Goal: Task Accomplishment & Management: Manage account settings

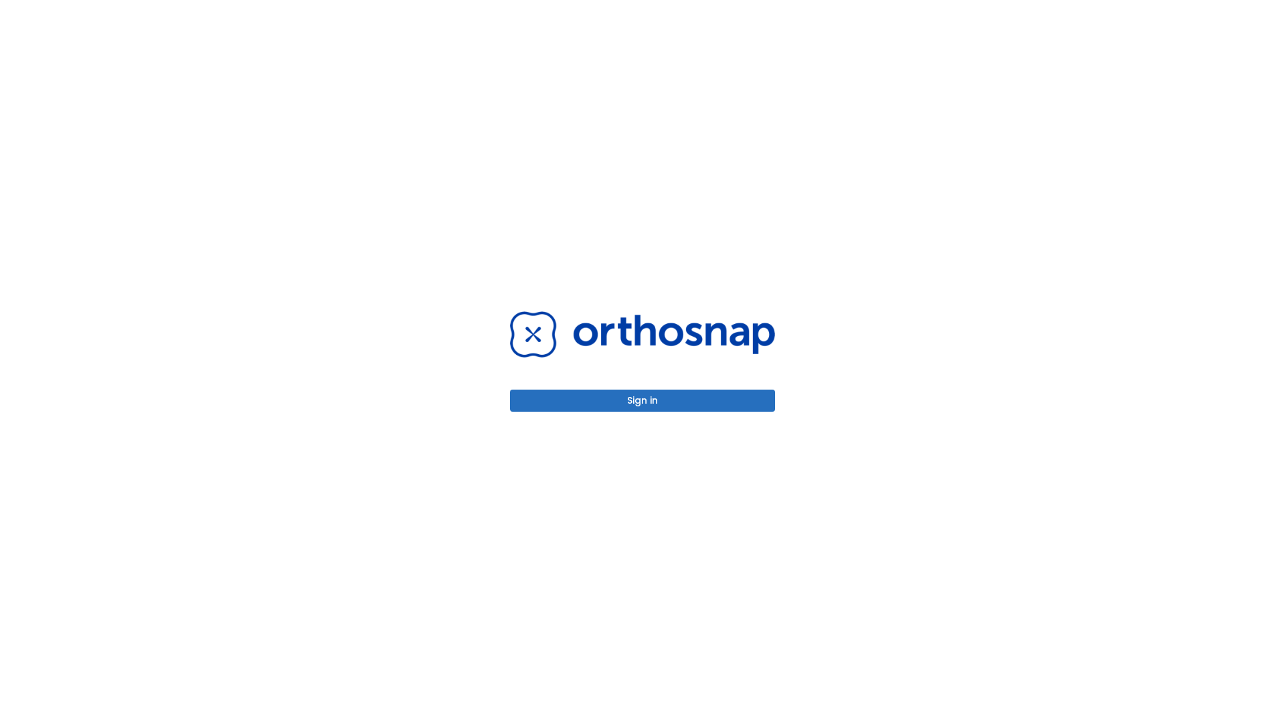
click at [642, 400] on button "Sign in" at bounding box center [642, 400] width 265 height 22
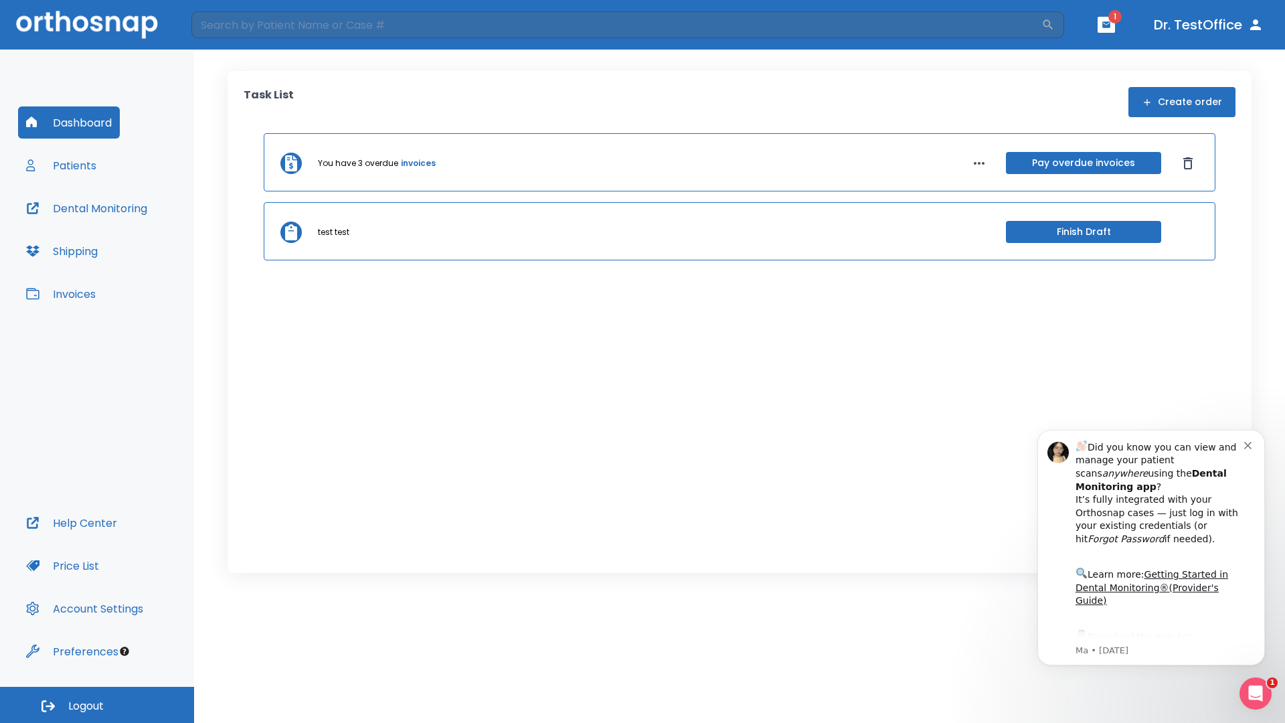
click at [97, 704] on span "Logout" at bounding box center [85, 705] width 35 height 15
